Goal: Task Accomplishment & Management: Manage account settings

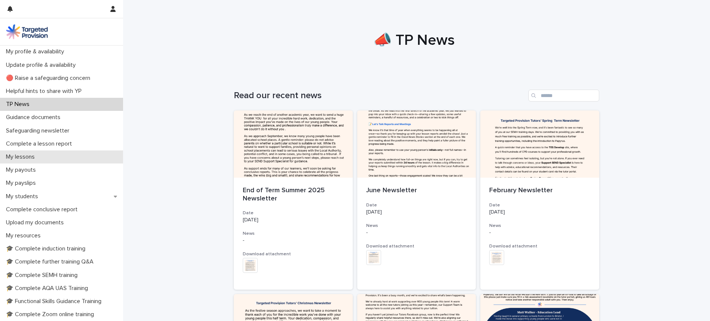
click at [32, 156] on p "My lessons" at bounding box center [22, 156] width 38 height 7
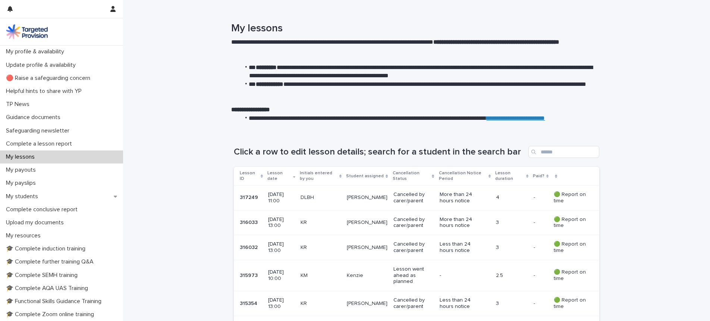
click at [257, 200] on p at bounding box center [250, 197] width 21 height 6
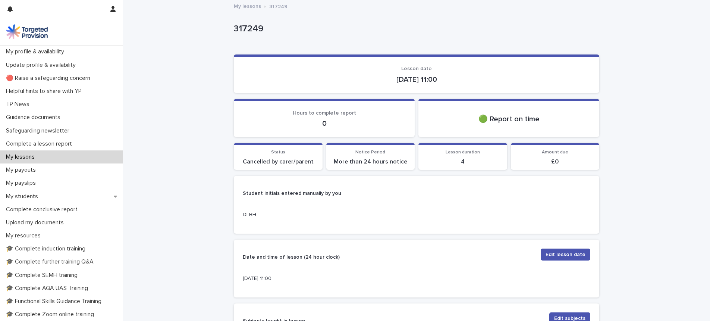
click at [390, 164] on p "More than 24 hours notice" at bounding box center [371, 161] width 80 height 7
click at [458, 160] on p "4" at bounding box center [463, 161] width 80 height 7
click at [554, 158] on p "£ 0" at bounding box center [555, 161] width 80 height 7
click at [298, 158] on p "Cancelled by carer/parent" at bounding box center [278, 161] width 80 height 7
click at [305, 235] on div "Loading... Saving… Student initials entered manually by you DLBH" at bounding box center [416, 208] width 365 height 64
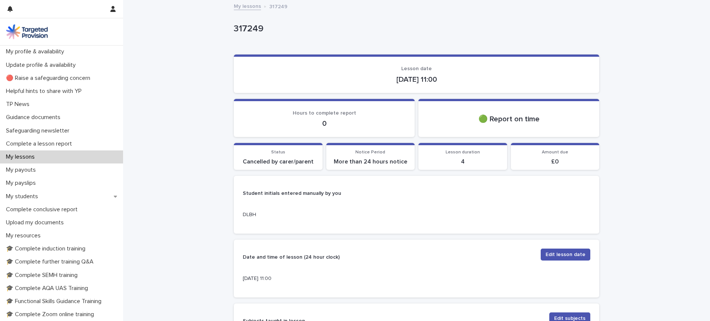
scroll to position [63, 0]
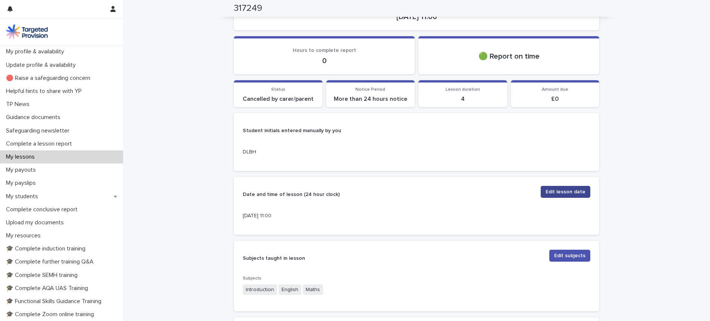
click at [569, 195] on span "Edit lesson date" at bounding box center [566, 191] width 40 height 7
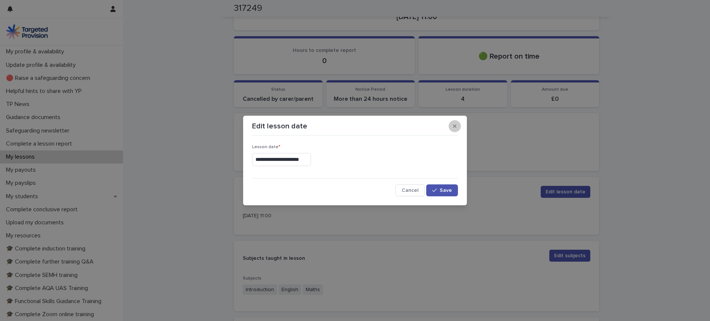
click at [453, 126] on button "button" at bounding box center [455, 126] width 12 height 12
